Goal: Task Accomplishment & Management: Manage account settings

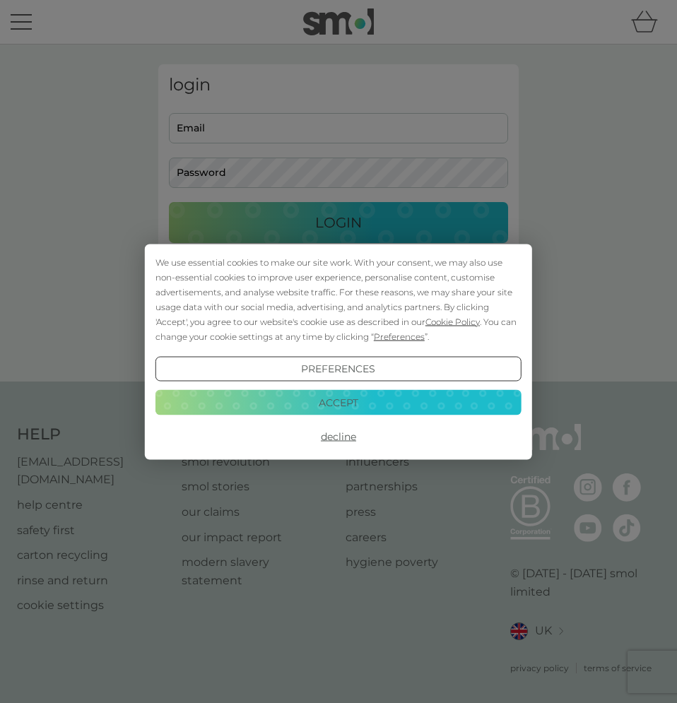
click at [341, 437] on button "Decline" at bounding box center [338, 436] width 366 height 25
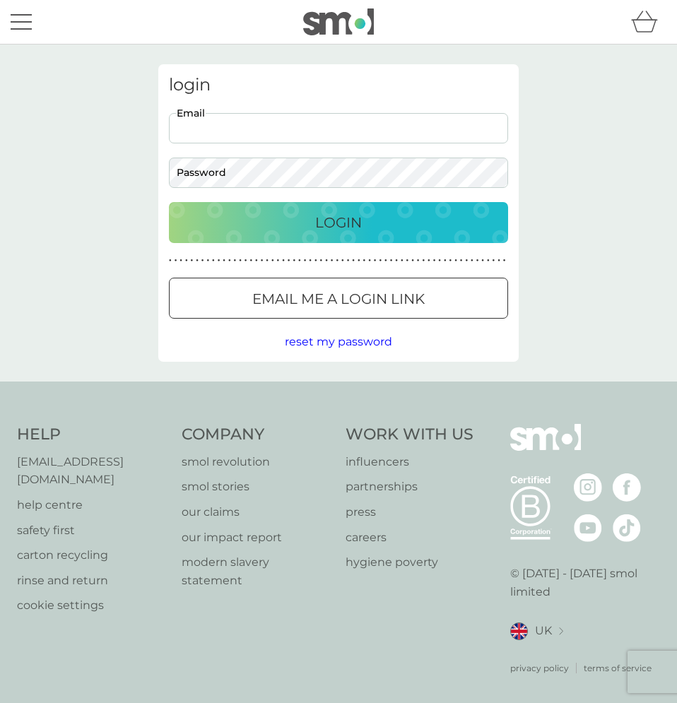
click at [436, 127] on input "Email" at bounding box center [338, 128] width 339 height 30
type input "catrionaglover@gmail.com"
click at [169, 202] on button "Login" at bounding box center [338, 222] width 339 height 41
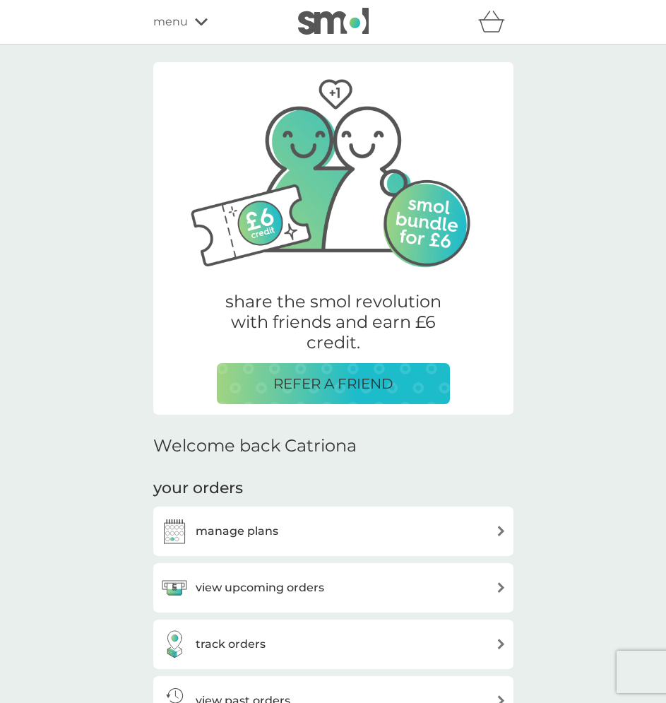
scroll to position [305, 0]
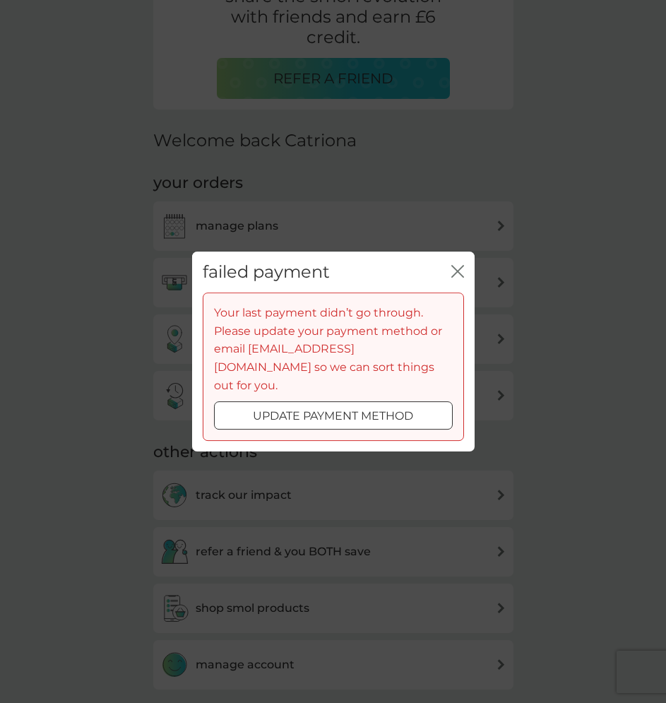
click at [349, 410] on div at bounding box center [333, 416] width 51 height 15
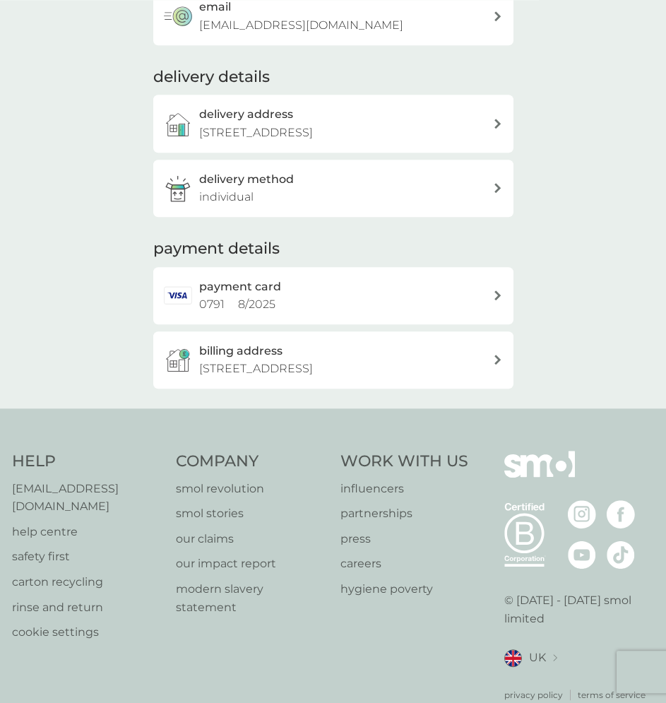
scroll to position [237, 0]
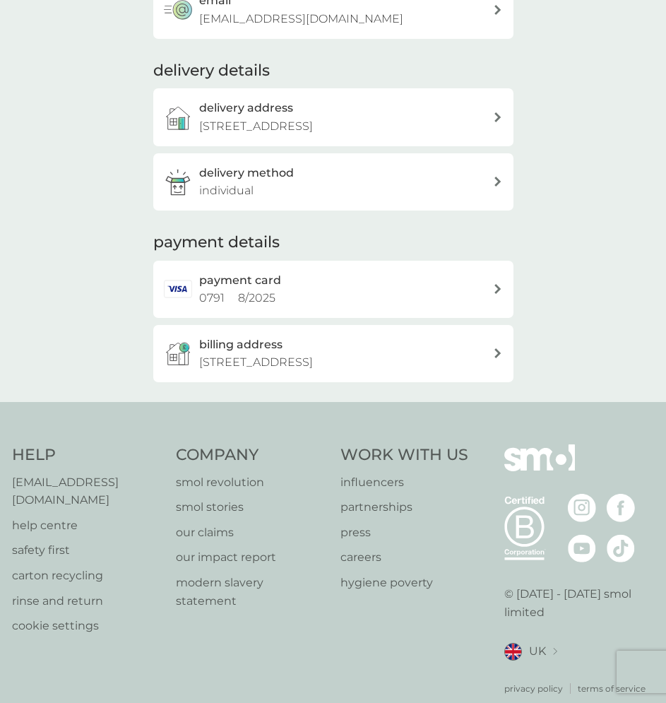
click at [490, 292] on div "payment card 0791 8 / 2025" at bounding box center [346, 289] width 294 height 36
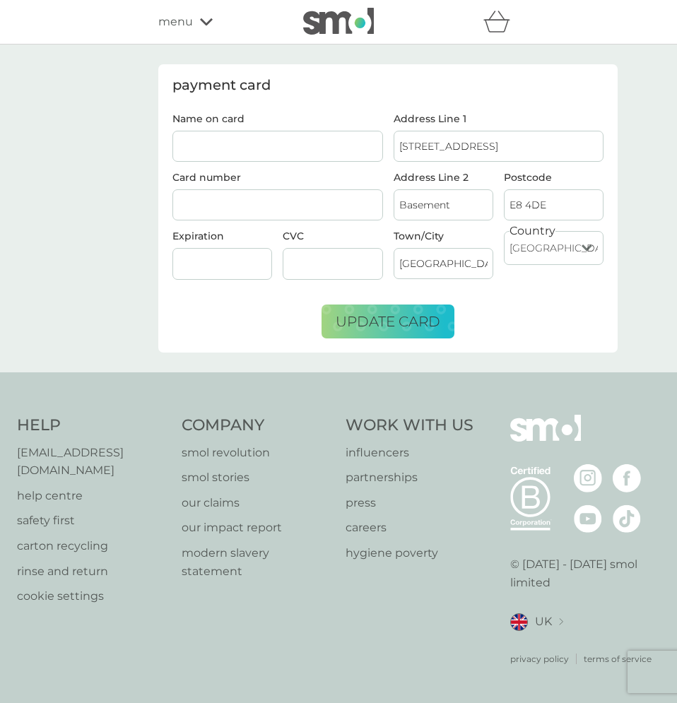
click at [329, 148] on input "Name on card" at bounding box center [277, 146] width 211 height 31
type input "Catriona Glover"
click at [387, 323] on span "update card" at bounding box center [388, 321] width 105 height 17
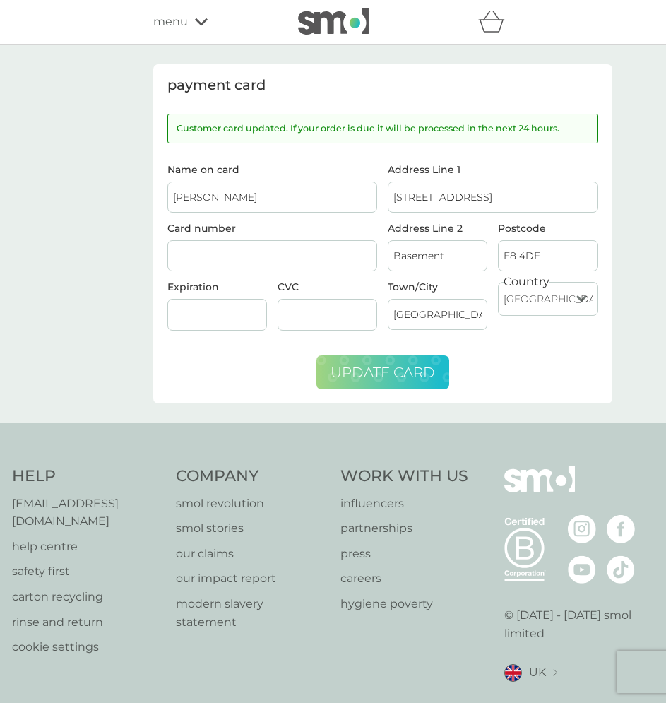
click at [102, 135] on div "payment card Customer card updated. If your order is due it will be processed i…" at bounding box center [333, 234] width 666 height 379
click at [488, 30] on icon "basket" at bounding box center [491, 22] width 27 height 22
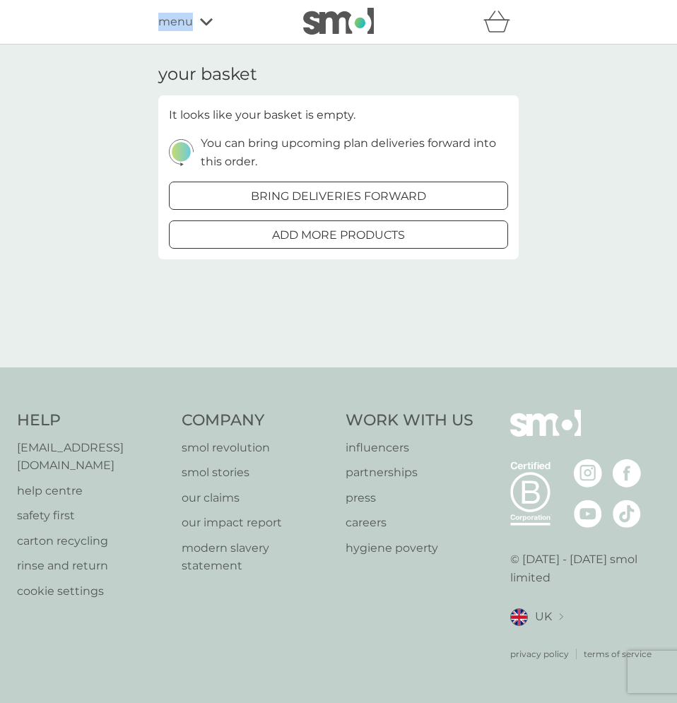
click at [197, 20] on div "menu" at bounding box center [218, 22] width 120 height 18
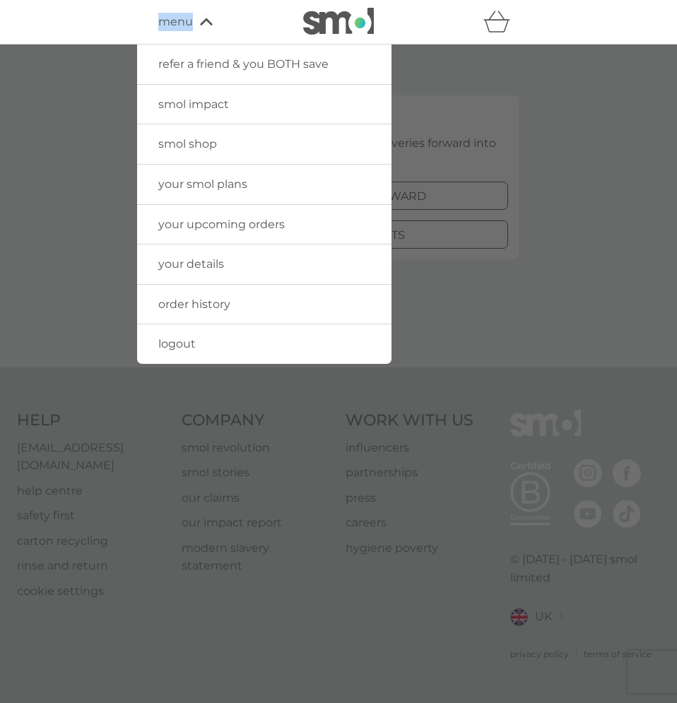
click at [186, 350] on span "logout" at bounding box center [176, 343] width 37 height 13
